Goal: Task Accomplishment & Management: Complete application form

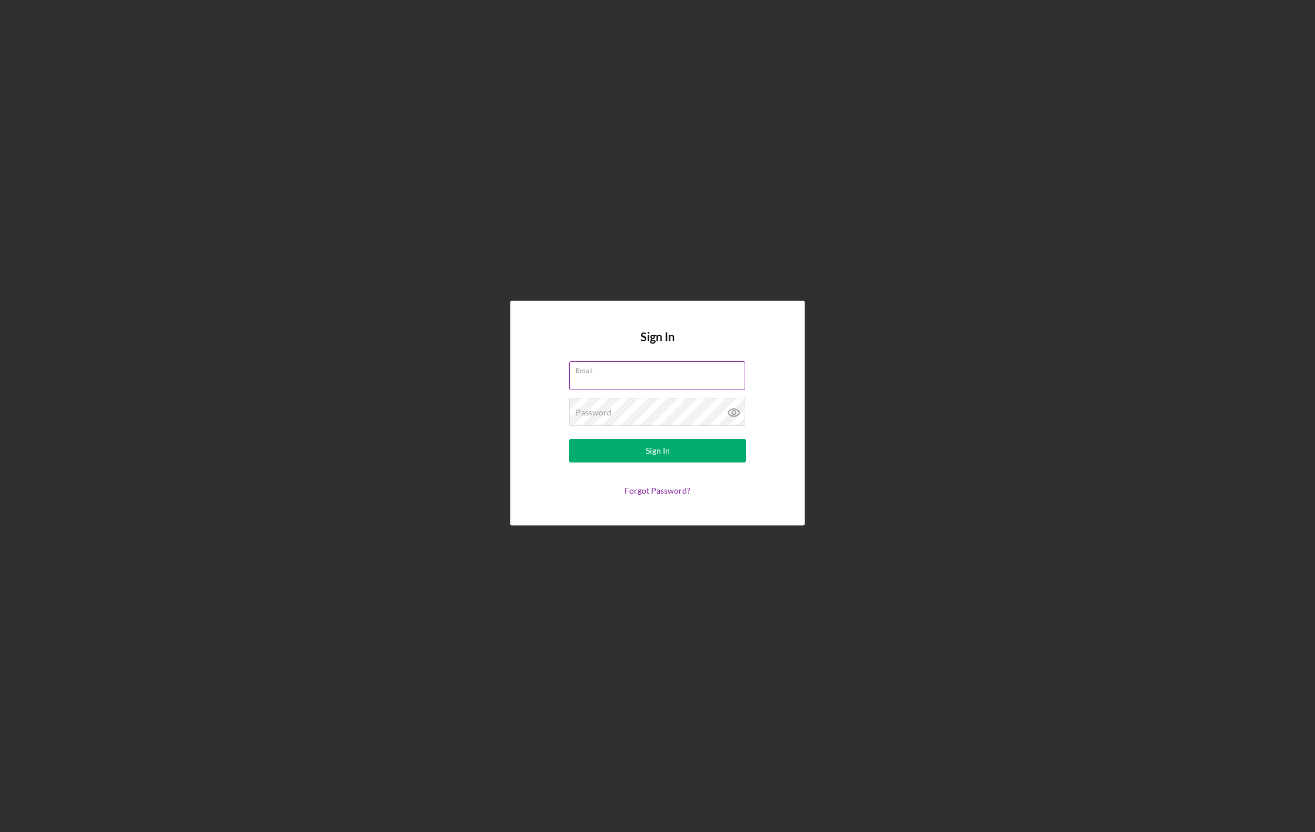
click at [642, 379] on input "Email" at bounding box center [657, 375] width 176 height 28
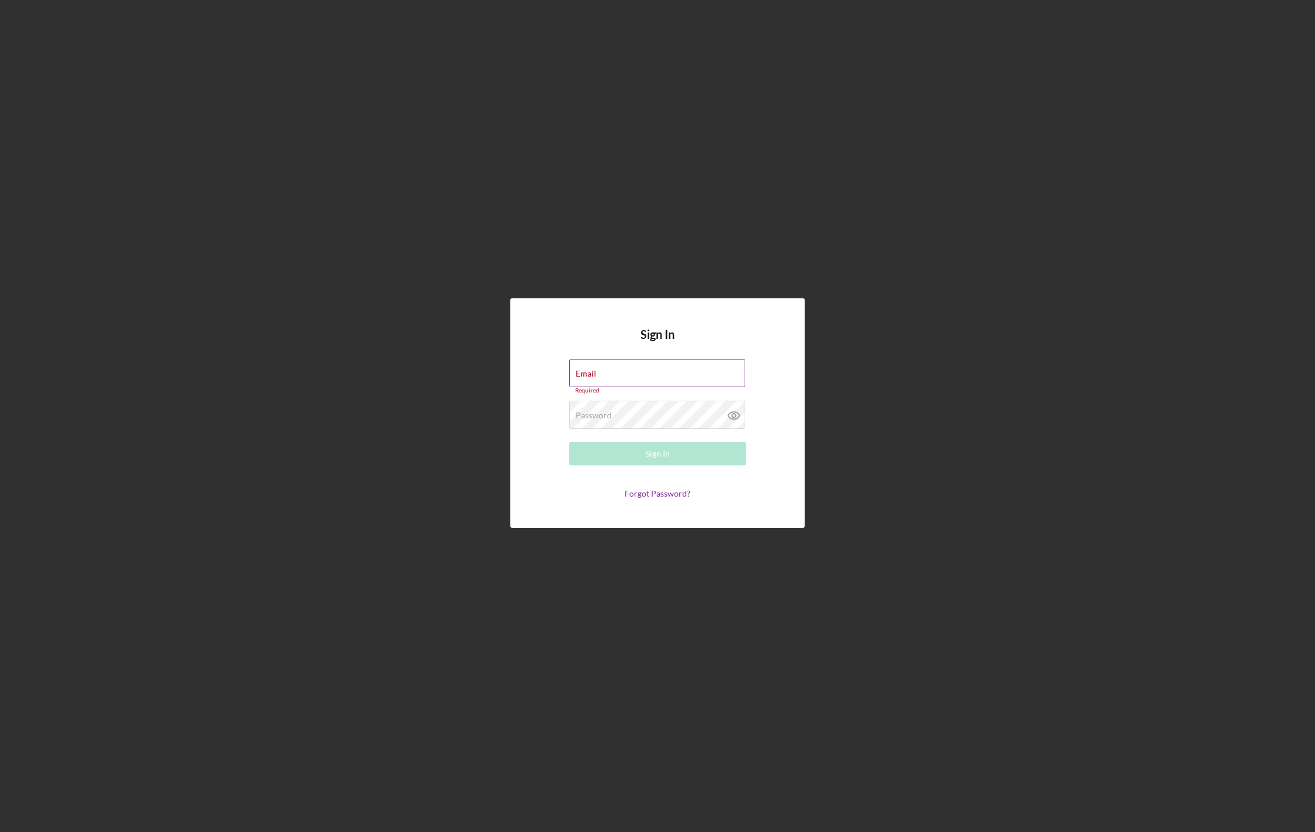
type input "[EMAIL_ADDRESS][DOMAIN_NAME]"
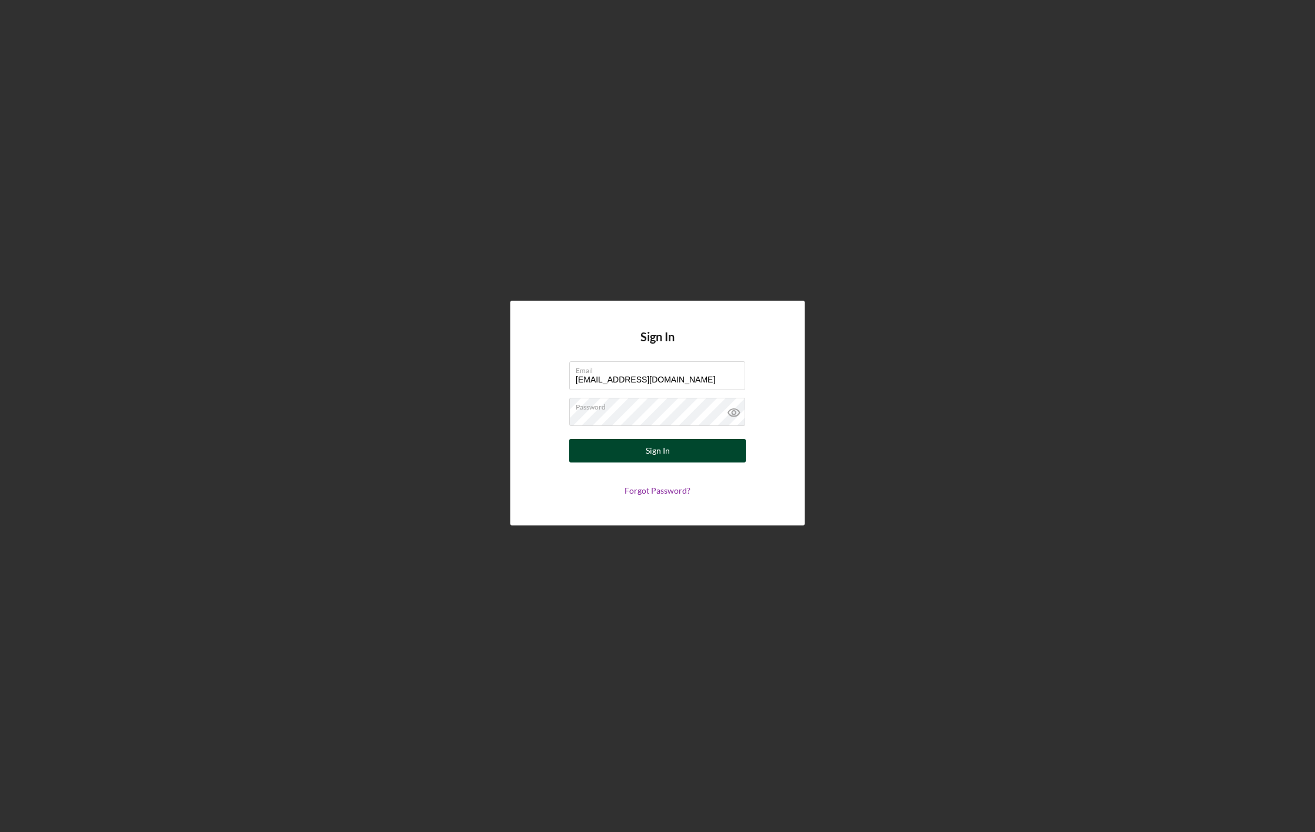
click at [647, 446] on div "Sign In" at bounding box center [658, 451] width 24 height 24
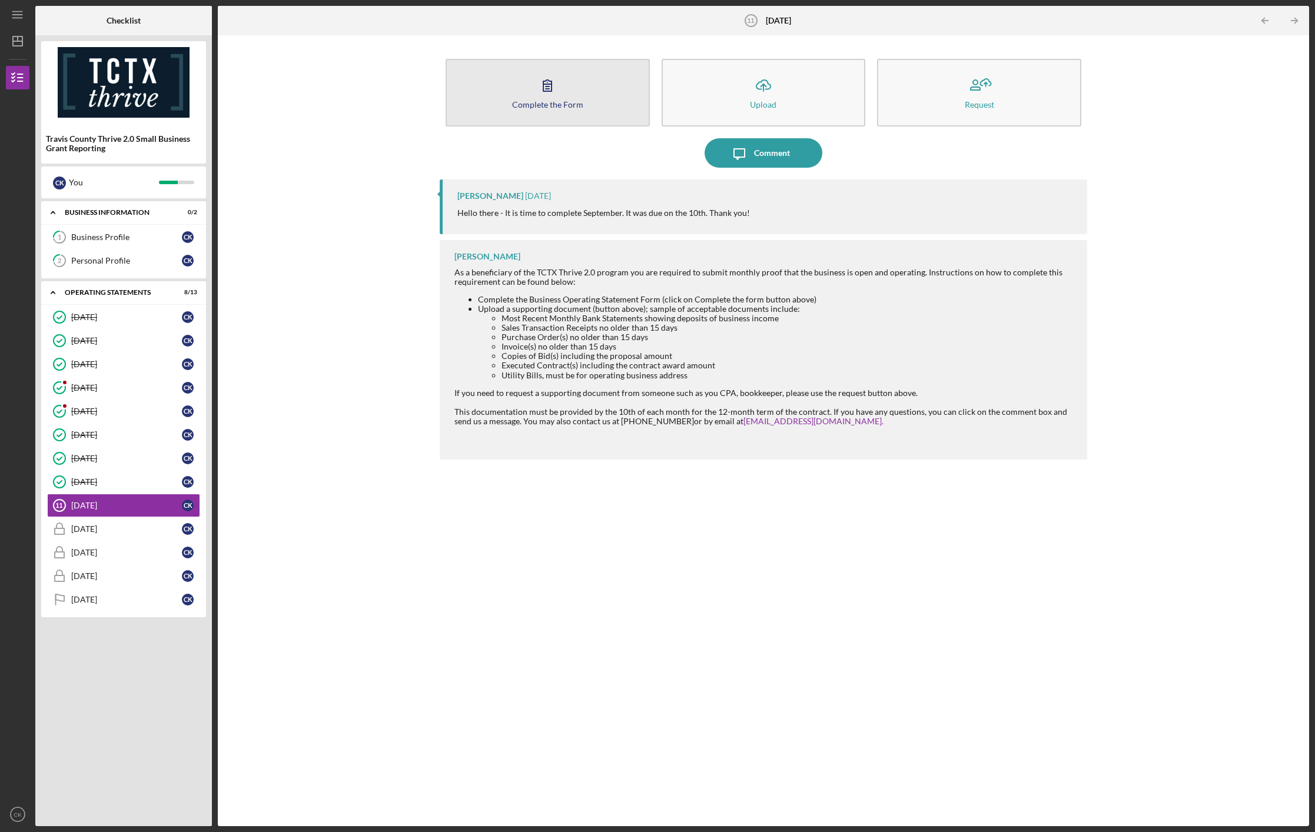
click at [527, 97] on button "Complete the Form Form" at bounding box center [548, 93] width 204 height 68
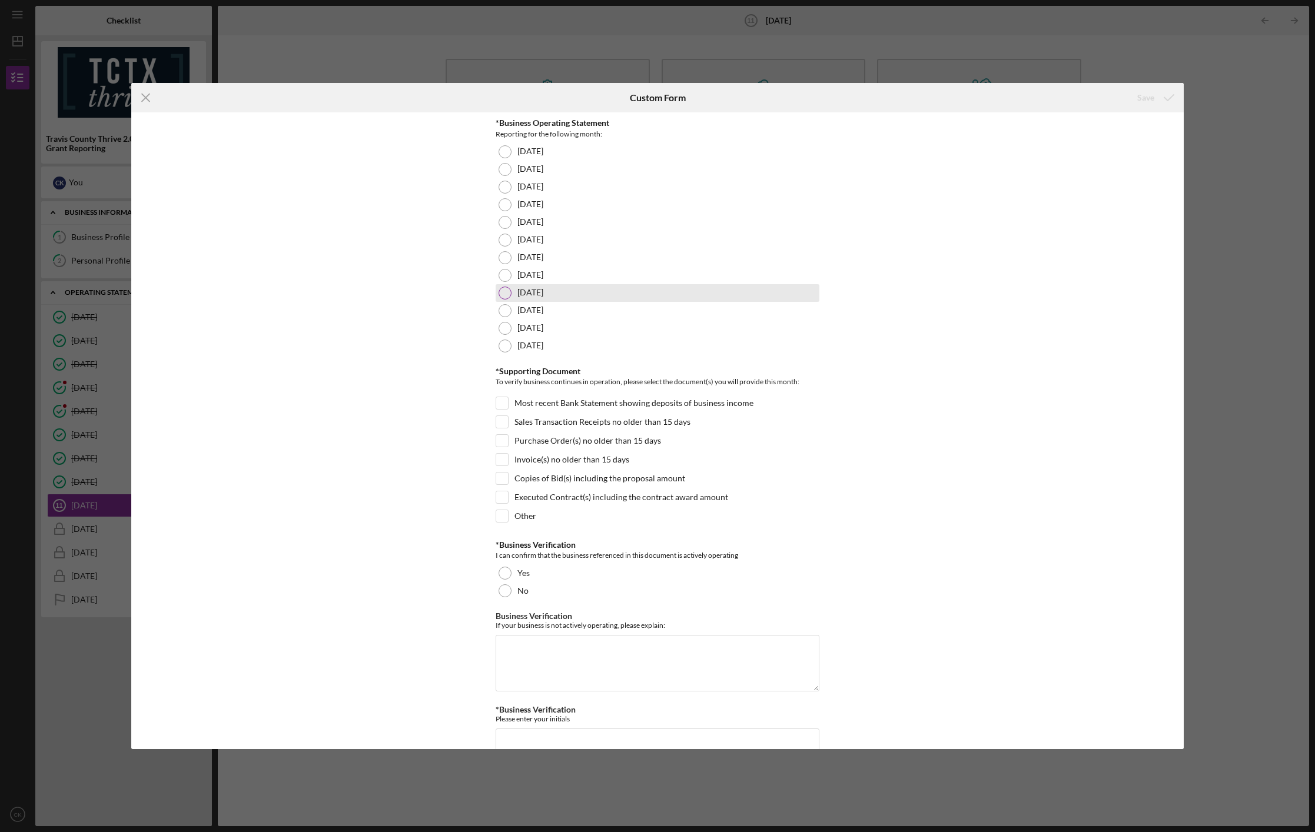
click at [506, 298] on div at bounding box center [505, 293] width 13 height 13
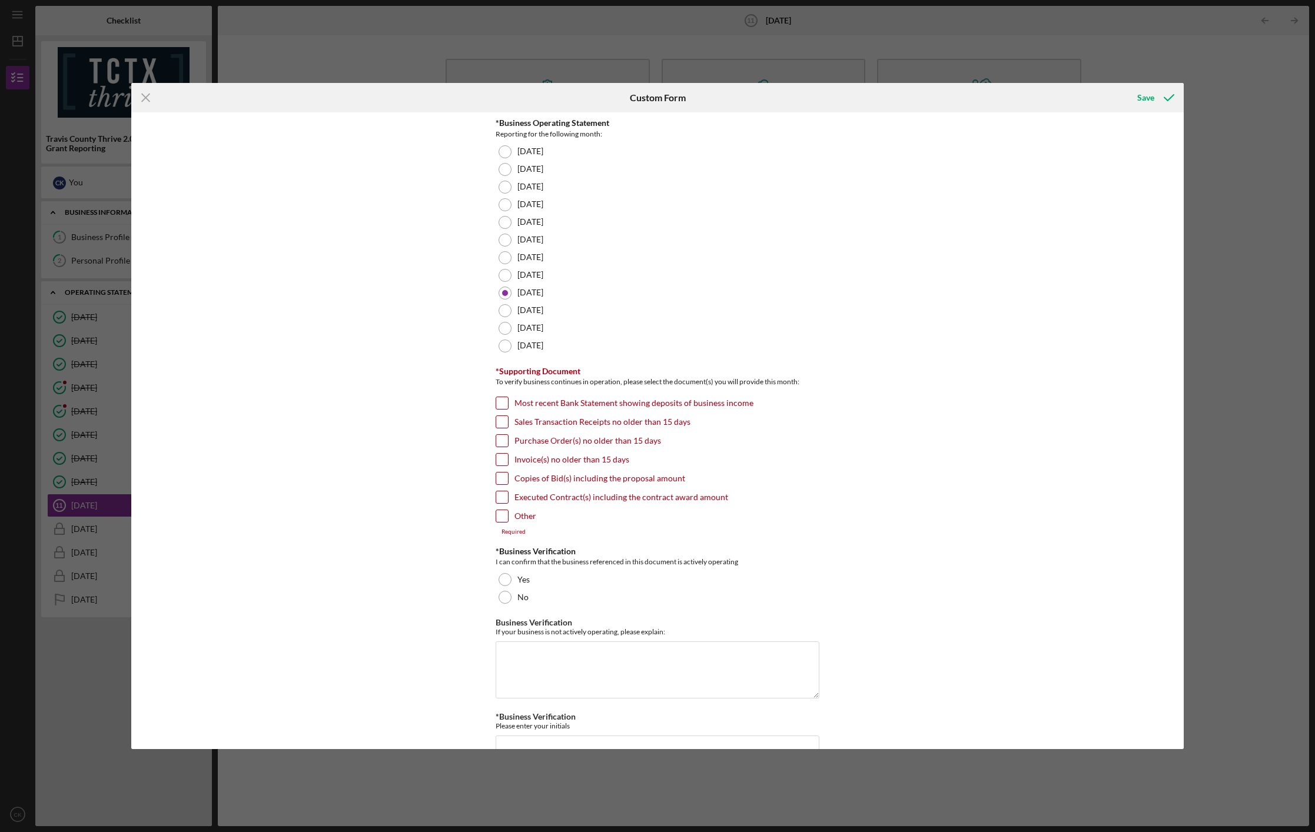
click at [500, 458] on input "Invoice(s) no older than 15 days" at bounding box center [502, 460] width 12 height 12
checkbox input "true"
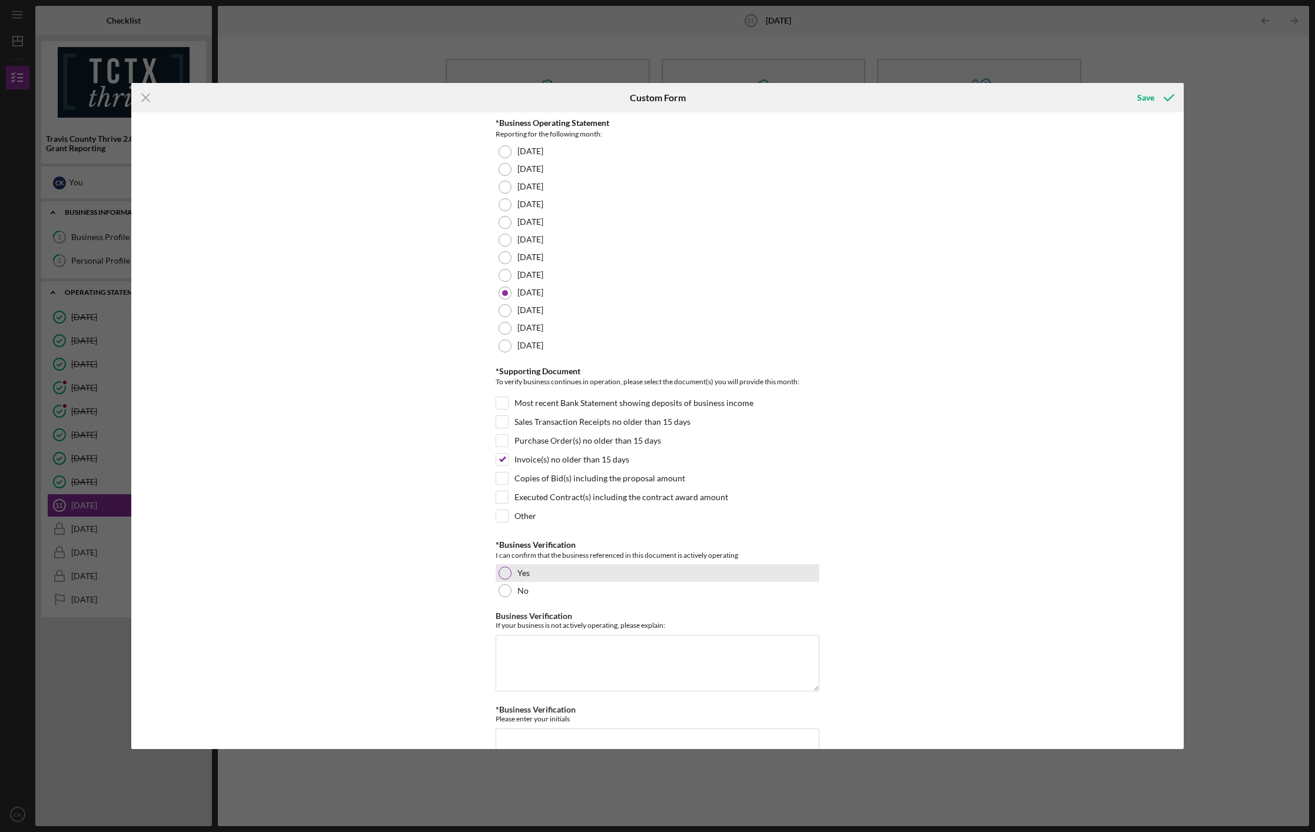
click at [503, 575] on div at bounding box center [505, 573] width 13 height 13
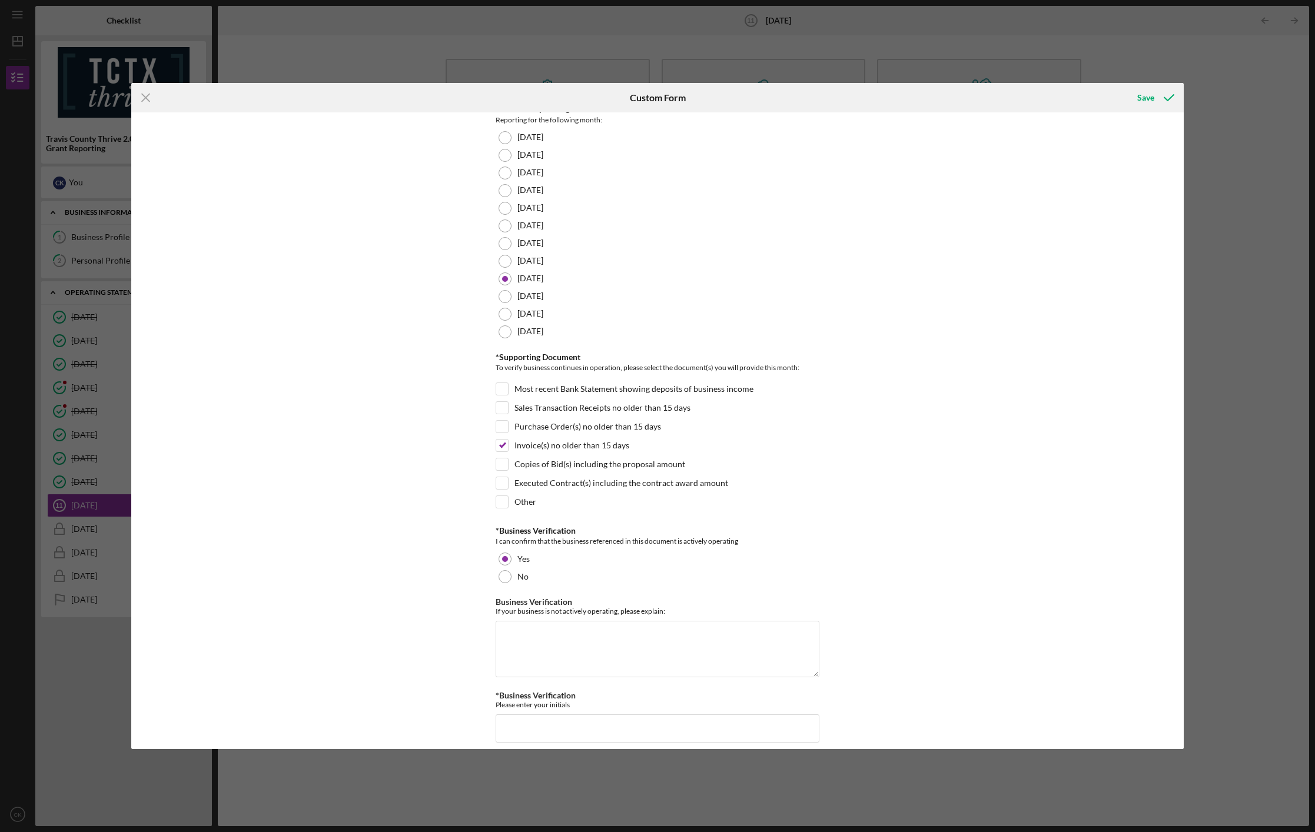
scroll to position [25, 0]
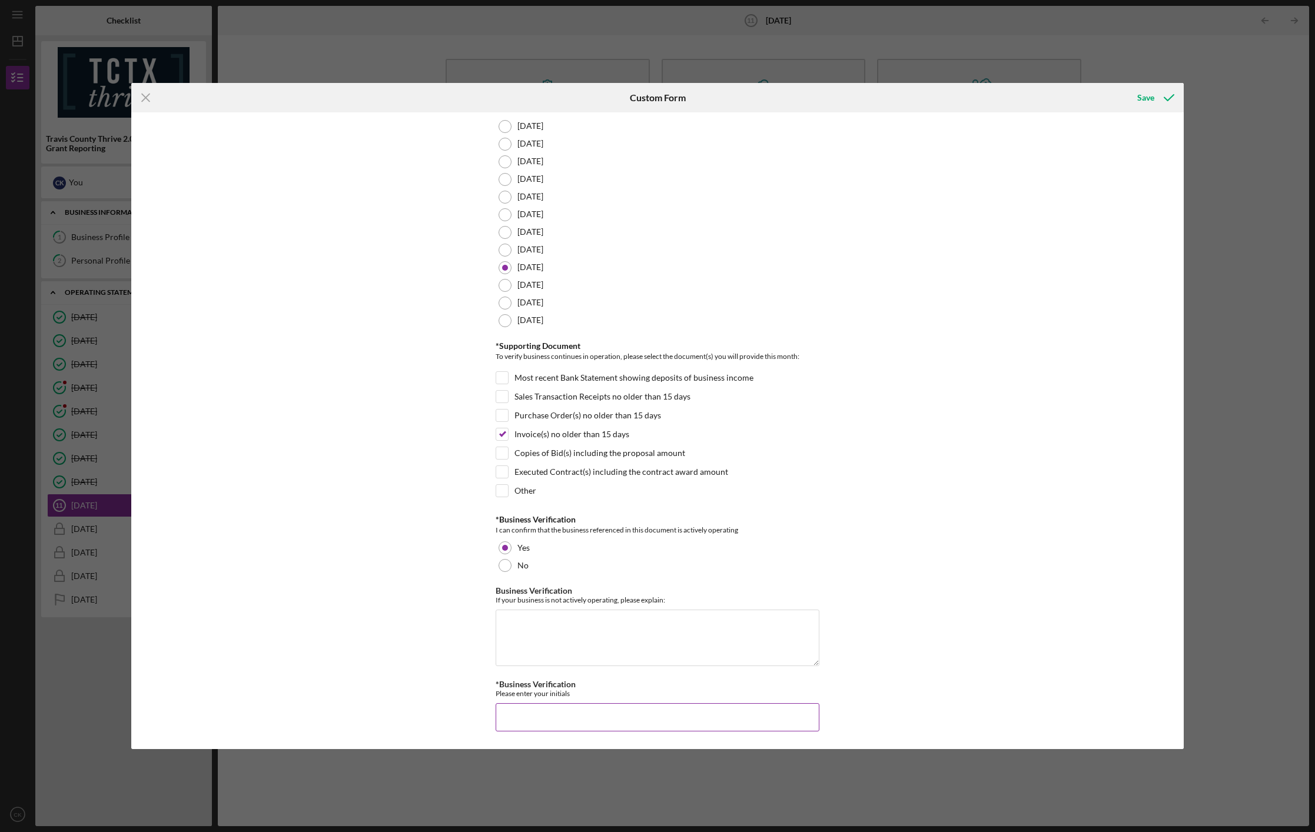
click at [588, 715] on input "*Business Verification" at bounding box center [658, 717] width 324 height 28
type input "CK"
click at [1141, 97] on div "Save" at bounding box center [1145, 98] width 17 height 24
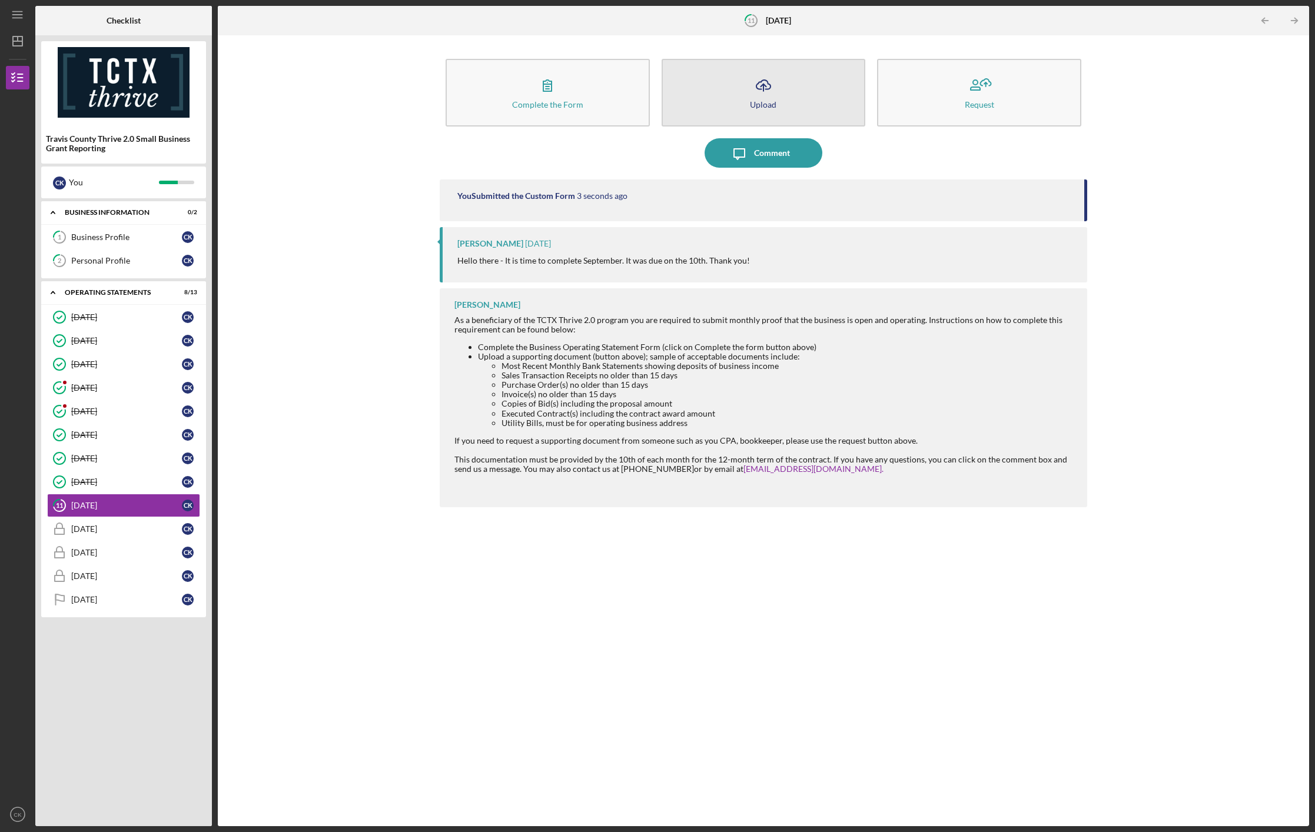
click at [744, 89] on button "Icon/Upload Upload" at bounding box center [764, 93] width 204 height 68
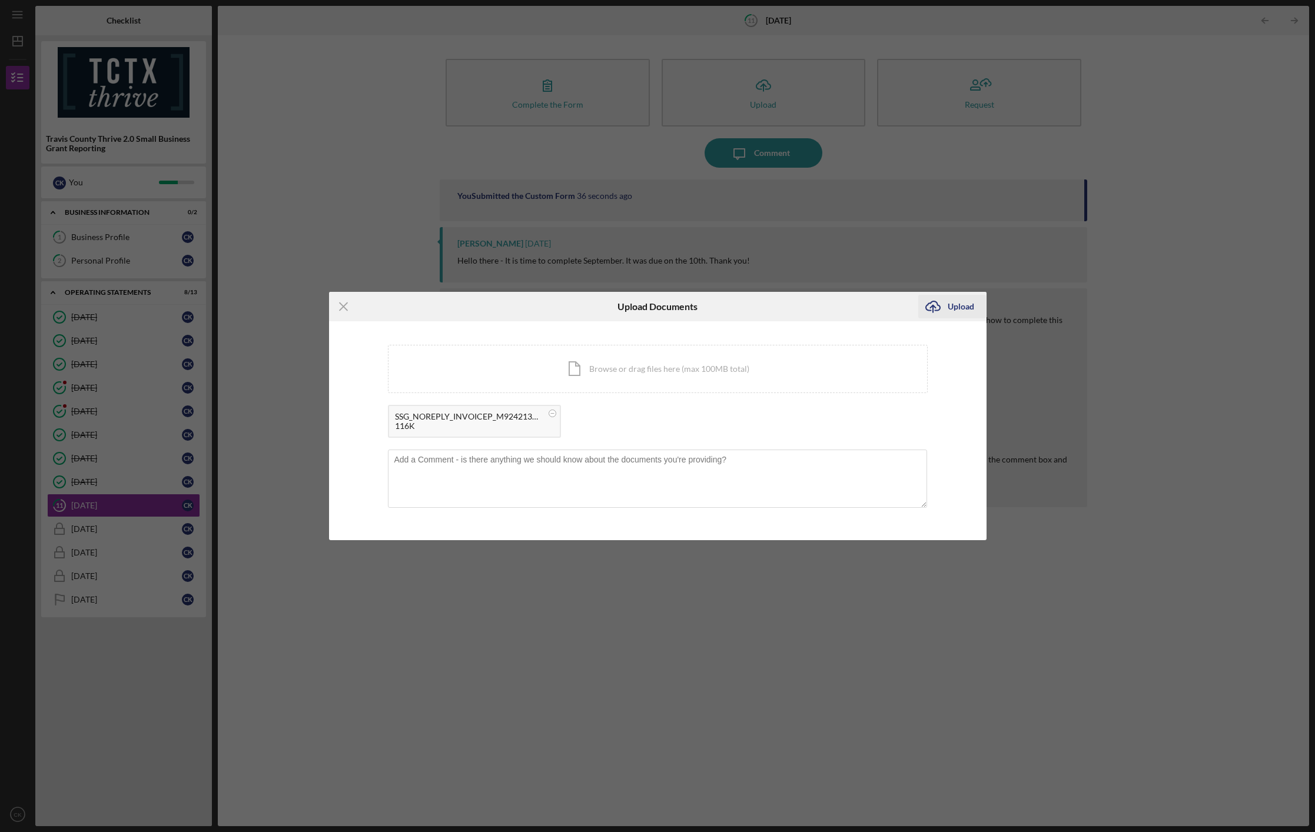
click at [965, 300] on div "Upload" at bounding box center [961, 307] width 26 height 24
